Goal: Use online tool/utility: Utilize a website feature to perform a specific function

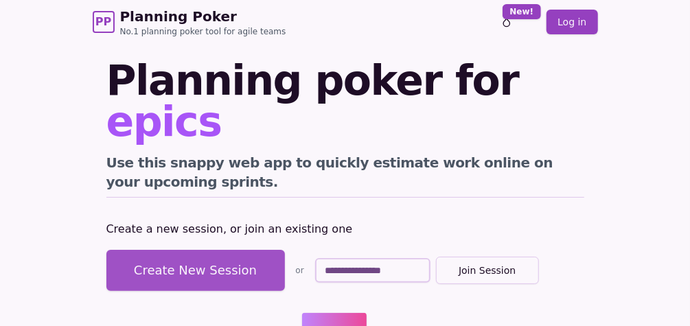
click at [249, 250] on button "Create New Session" at bounding box center [195, 270] width 179 height 41
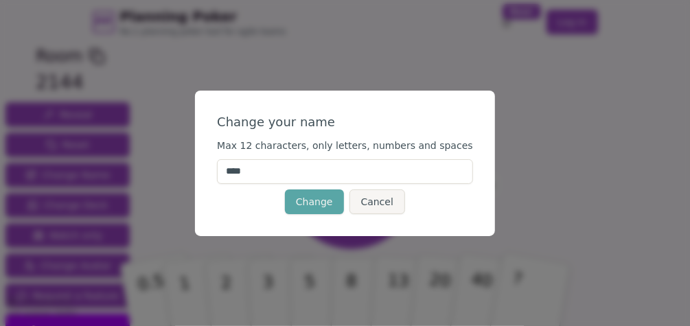
drag, startPoint x: 278, startPoint y: 168, endPoint x: 207, endPoint y: 168, distance: 70.7
click at [207, 168] on div "Change your name Max 12 characters, only letters, numbers and spaces **** Chang…" at bounding box center [345, 163] width 690 height 326
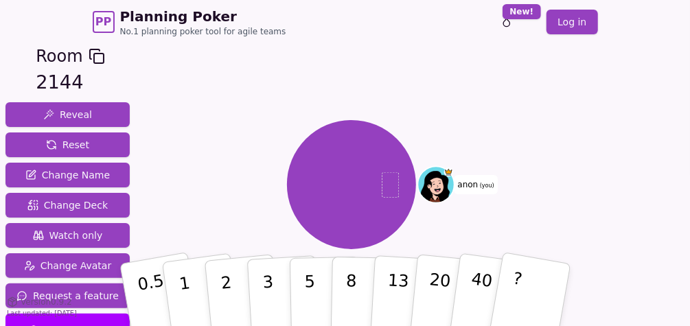
click at [478, 183] on span "(you)" at bounding box center [486, 186] width 16 height 6
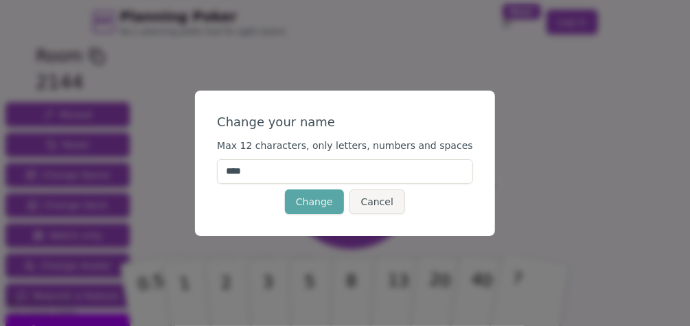
click at [383, 163] on input "****" at bounding box center [345, 171] width 256 height 25
type input "*"
type input "******"
click at [379, 150] on span "Max 12 characters, only letters, numbers and spaces" at bounding box center [345, 145] width 256 height 11
click at [316, 201] on button "Change" at bounding box center [314, 202] width 59 height 25
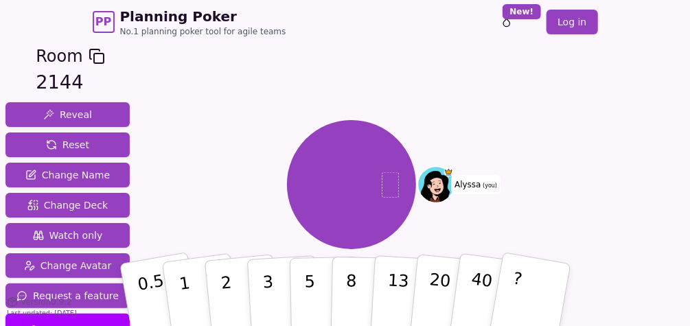
click at [95, 57] on icon at bounding box center [97, 56] width 16 height 16
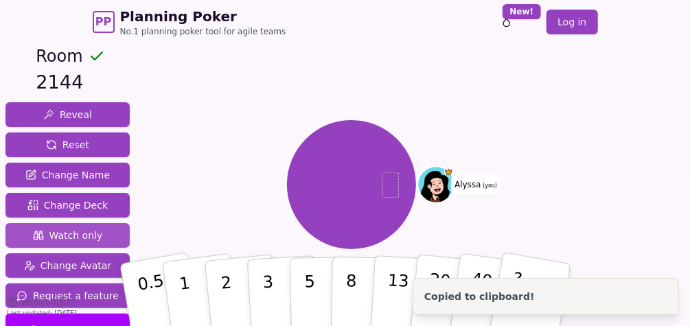
click at [113, 234] on button "Watch only" at bounding box center [67, 235] width 124 height 25
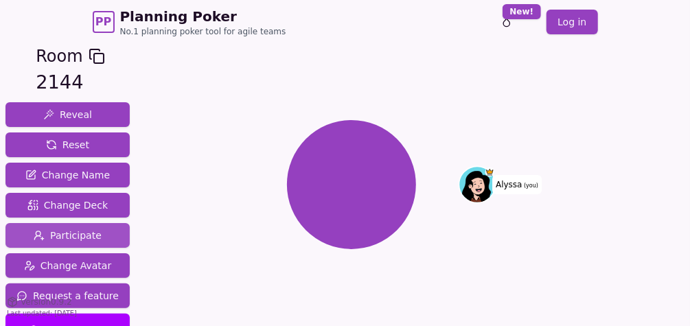
click at [107, 234] on button "Participate" at bounding box center [67, 235] width 124 height 25
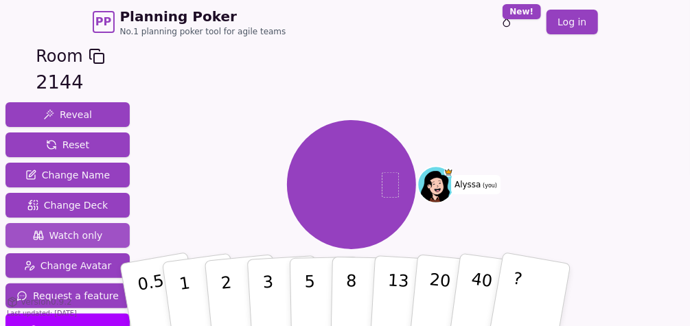
click at [106, 233] on button "Watch only" at bounding box center [67, 235] width 124 height 25
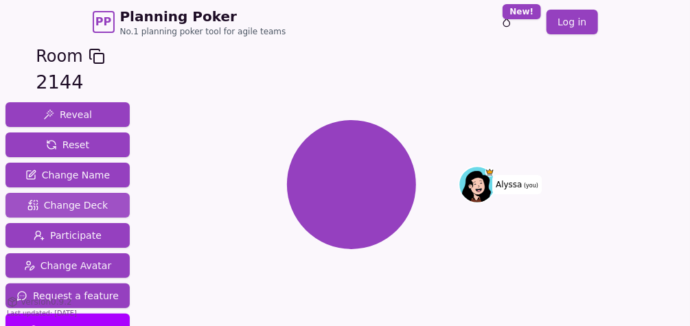
click at [94, 212] on span "Change Deck" at bounding box center [67, 206] width 80 height 14
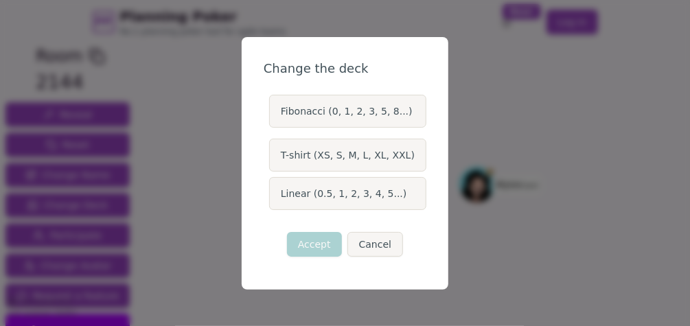
click at [332, 104] on label "Fibonacci (0, 1, 2, 3, 5, 8...)" at bounding box center [347, 111] width 157 height 33
click at [274, 106] on button "Fibonacci (0, 1, 2, 3, 5, 8...)" at bounding box center [268, 111] width 11 height 11
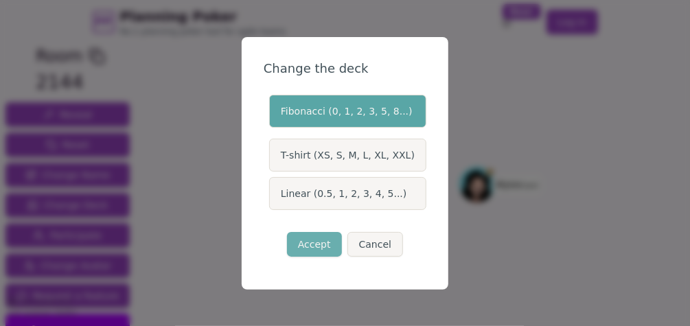
click at [332, 236] on button "Accept" at bounding box center [314, 244] width 55 height 25
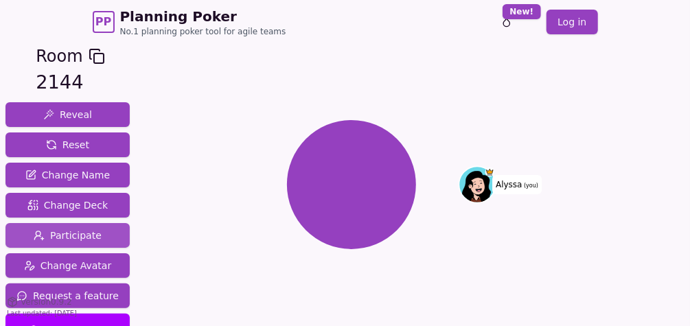
click at [96, 236] on button "Participate" at bounding box center [67, 235] width 124 height 25
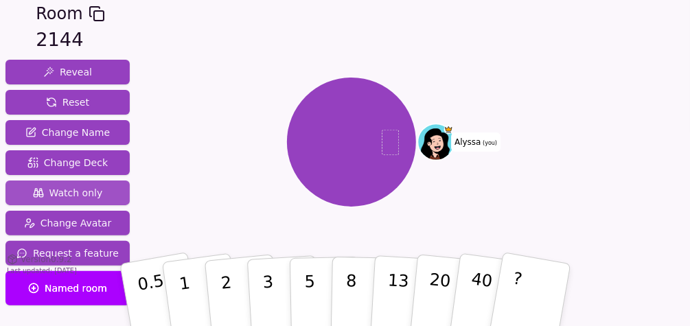
scroll to position [43, 0]
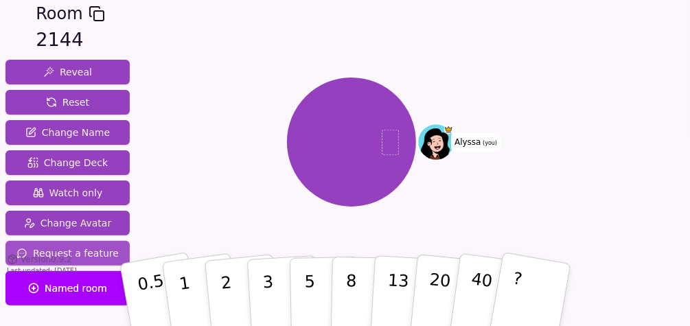
click at [97, 249] on span "Request a feature" at bounding box center [67, 254] width 102 height 14
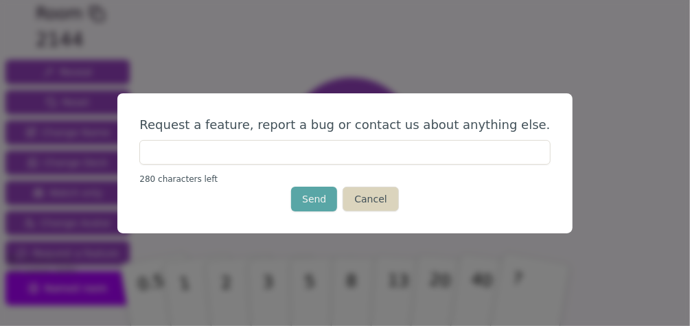
click at [357, 194] on button "Cancel" at bounding box center [371, 199] width 56 height 25
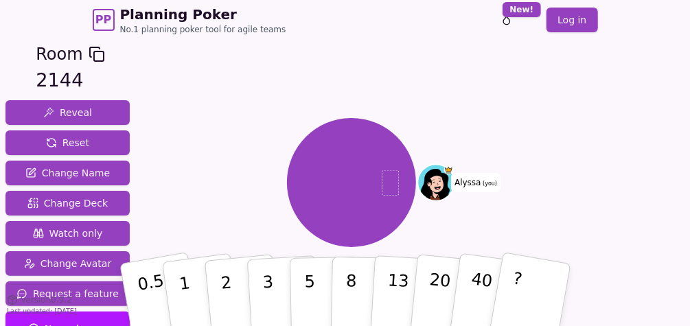
scroll to position [1, 0]
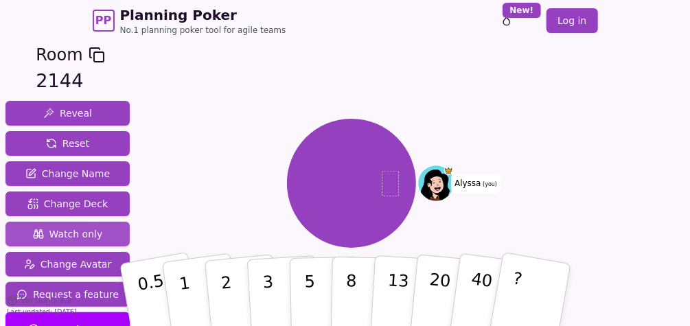
click at [99, 238] on button "Watch only" at bounding box center [67, 234] width 124 height 25
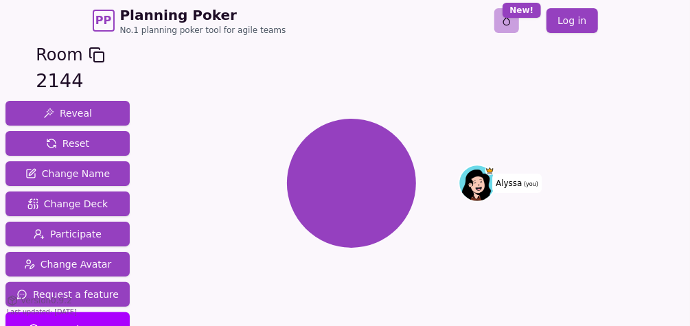
click at [515, 18] on html "PP Planning Poker No.1 planning poker tool for agile teams Toggle theme New! Lo…" at bounding box center [345, 210] width 690 height 422
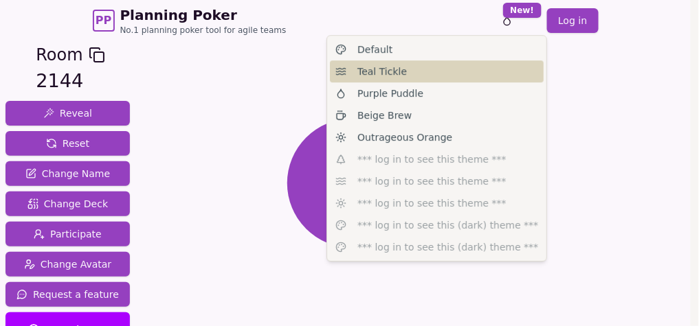
click at [464, 71] on div "Teal Tickle" at bounding box center [437, 71] width 214 height 22
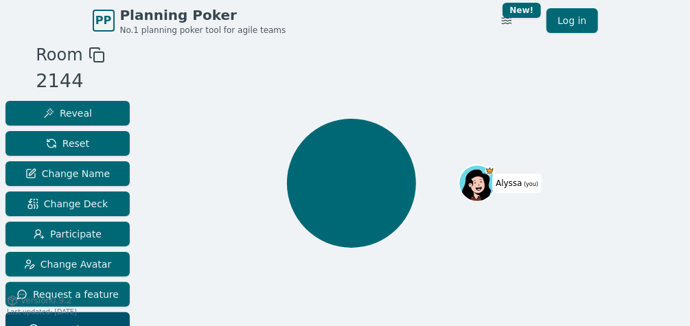
click at [93, 50] on icon at bounding box center [97, 55] width 16 height 16
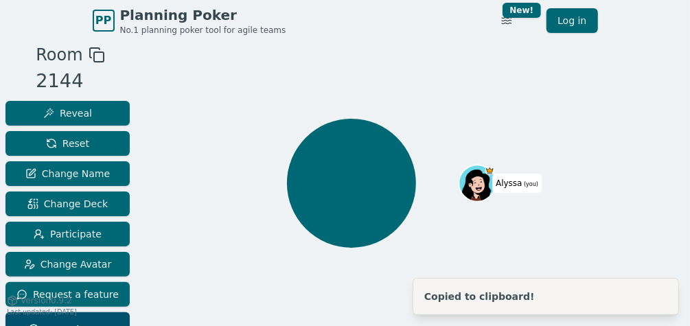
click at [89, 50] on icon at bounding box center [97, 55] width 16 height 16
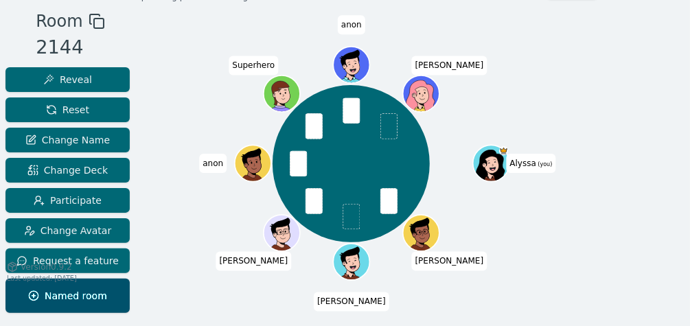
scroll to position [41, 0]
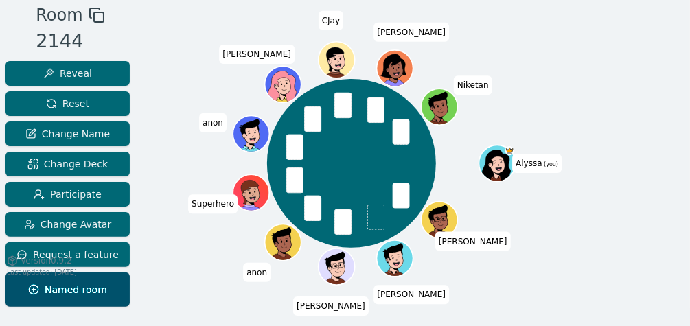
click at [617, 163] on div "Room 2144 Reveal Reset Change Name Change Deck Participate Change Avatar Reques…" at bounding box center [345, 192] width 690 height 378
